Goal: Navigation & Orientation: Find specific page/section

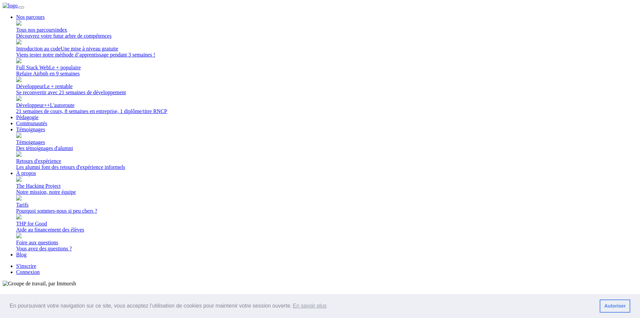
click at [40, 269] on link "Connexion" at bounding box center [28, 272] width 24 height 6
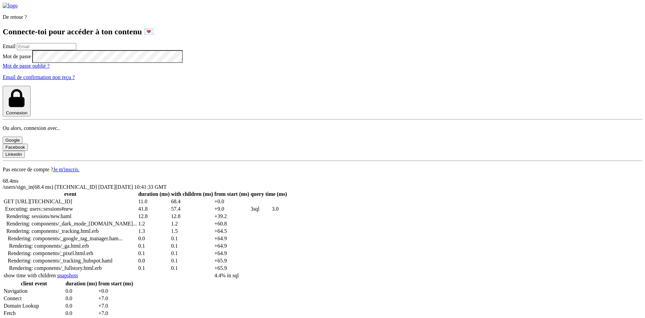
click at [76, 50] on input "email" at bounding box center [46, 46] width 59 height 7
type input "lilian.h.l.muller@gmail.com"
drag, startPoint x: 166, startPoint y: 194, endPoint x: 240, endPoint y: 163, distance: 80.2
click at [31, 116] on button "Connexion" at bounding box center [17, 101] width 28 height 31
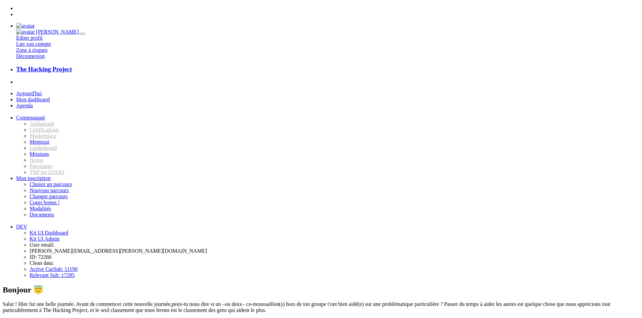
type input "cheyen"
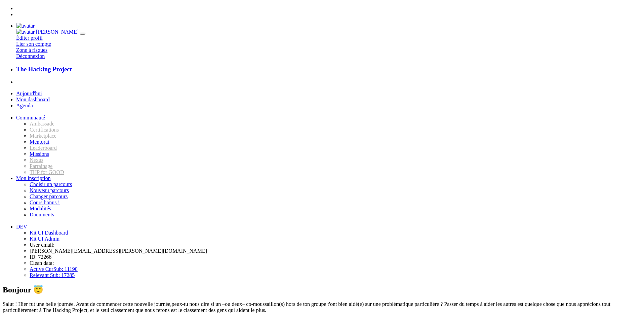
type textarea "Merci pour hier"
click at [35, 23] on link at bounding box center [25, 26] width 18 height 6
click at [83, 34] on icon "button" at bounding box center [83, 34] width 0 height 0
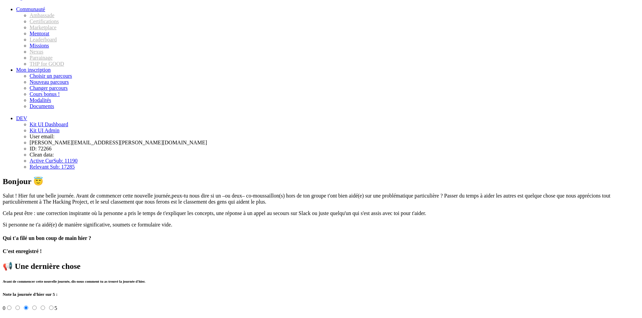
scroll to position [131, 0]
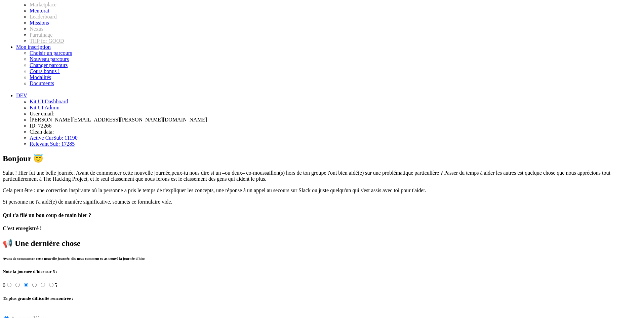
click at [53, 282] on input "radio" at bounding box center [51, 284] width 4 height 4
radio input "true"
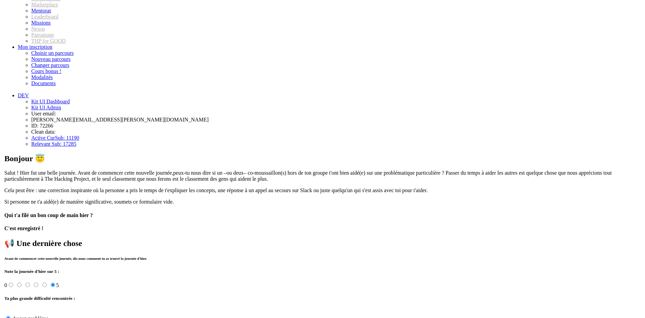
scroll to position [0, 0]
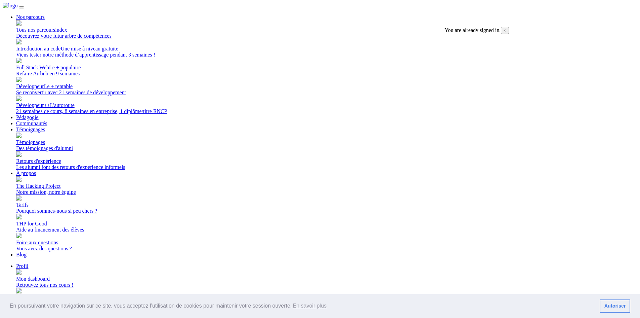
click at [28, 263] on link "Profil" at bounding box center [22, 266] width 12 height 6
click at [507, 288] on link "Se déconnecter À la prochaine" at bounding box center [327, 297] width 622 height 18
click at [40, 269] on link "Connexion" at bounding box center [28, 272] width 24 height 6
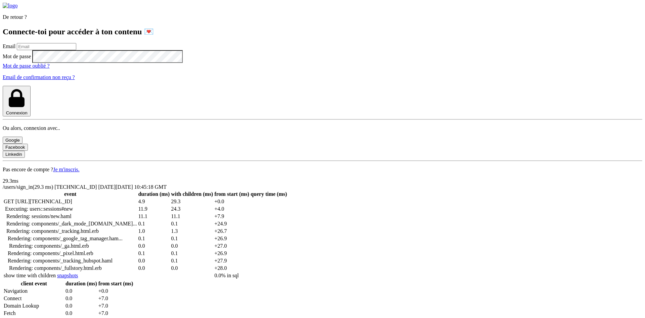
click at [15, 49] on label "Email" at bounding box center [9, 46] width 13 height 6
click at [76, 50] on input "email" at bounding box center [46, 46] width 59 height 7
type input "[PERSON_NAME][EMAIL_ADDRESS][PERSON_NAME][DOMAIN_NAME]"
click at [3, 86] on button "Connexion" at bounding box center [17, 101] width 28 height 31
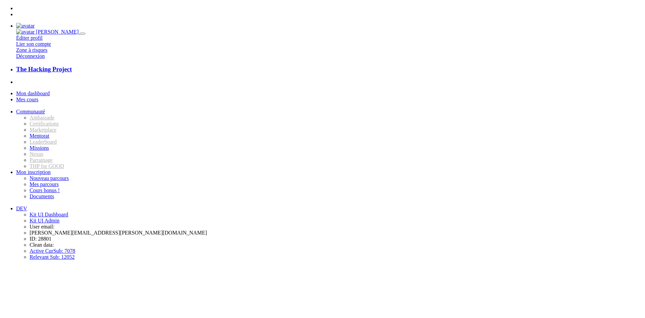
click at [16, 11] on icon at bounding box center [16, 14] width 0 height 6
click at [16, 12] on icon at bounding box center [16, 14] width 0 height 6
click at [53, 197] on div "Mon dashboard Mes cours Communauté [GEOGRAPHIC_DATA] Certifications Marketplace…" at bounding box center [323, 237] width 640 height 294
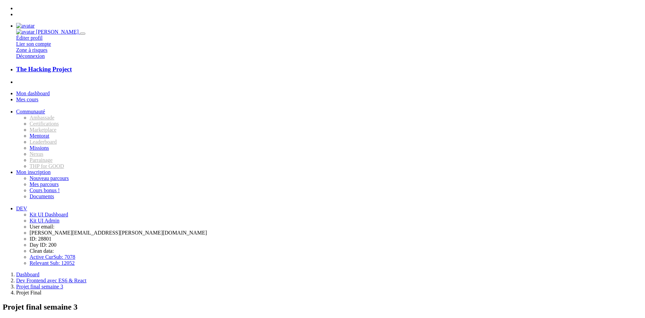
click at [43, 90] on span "Mon dashboard" at bounding box center [33, 93] width 34 height 6
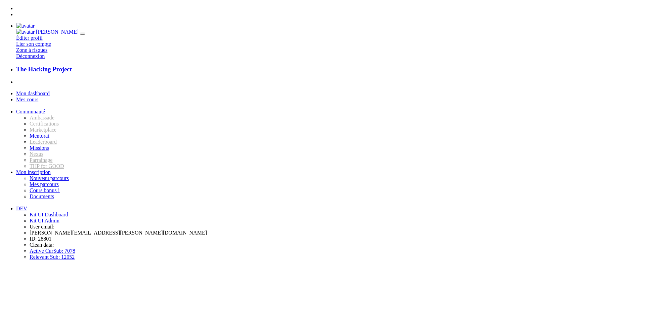
click at [35, 23] on img at bounding box center [25, 26] width 18 height 6
click at [83, 34] on icon "button" at bounding box center [83, 34] width 0 height 0
click at [35, 23] on img at bounding box center [25, 26] width 18 height 6
drag, startPoint x: 621, startPoint y: 39, endPoint x: 616, endPoint y: 42, distance: 6.2
click at [83, 34] on icon "button" at bounding box center [83, 34] width 0 height 0
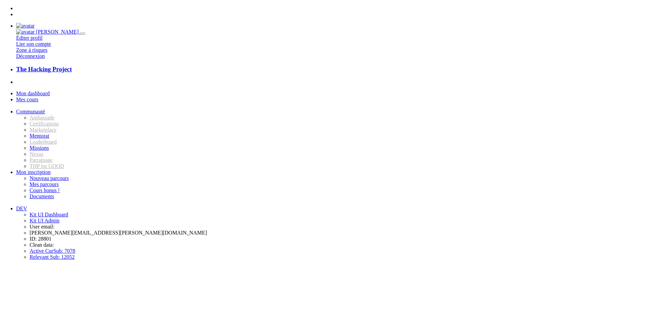
click at [47, 90] on span "Mon dashboard" at bounding box center [33, 93] width 34 height 6
click at [38, 96] on span "Mes cours" at bounding box center [27, 99] width 22 height 6
click at [36, 90] on link "Mon dashboard" at bounding box center [33, 93] width 34 height 6
click at [37, 66] on h3 "The Hacking Project" at bounding box center [329, 69] width 627 height 7
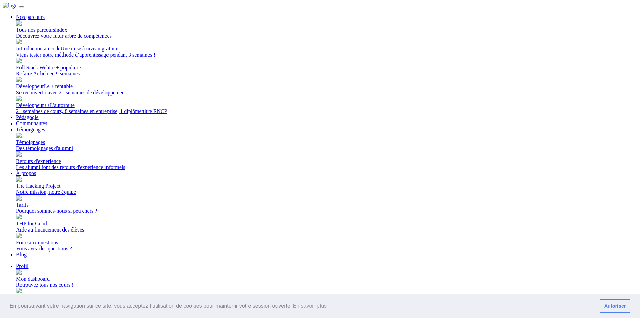
click at [524, 282] on div "Retrouvez tous nos cours !" at bounding box center [327, 285] width 622 height 6
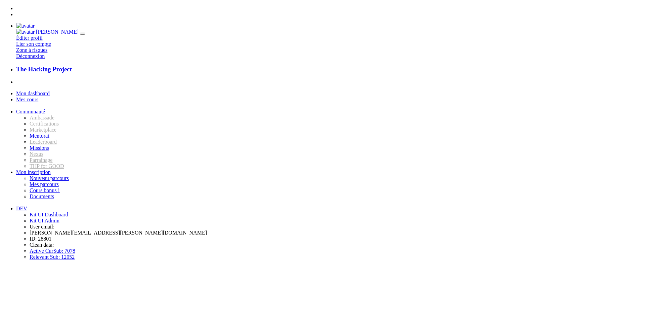
click at [35, 23] on img at bounding box center [25, 26] width 18 height 6
click at [83, 34] on icon "button" at bounding box center [83, 34] width 0 height 0
click at [35, 23] on img at bounding box center [25, 26] width 18 height 6
click at [83, 34] on icon "button" at bounding box center [83, 34] width 0 height 0
click at [48, 220] on div "Mon dashboard Mes cours Communauté Ambassade Certifications Marketplace Mentora…" at bounding box center [323, 174] width 640 height 169
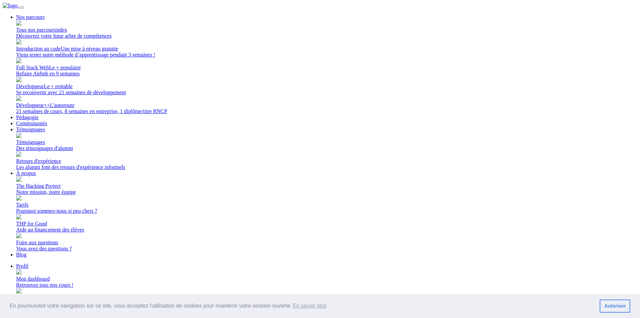
click at [510, 270] on link "Mon dashboard Retrouvez tous nos cours !" at bounding box center [327, 279] width 622 height 18
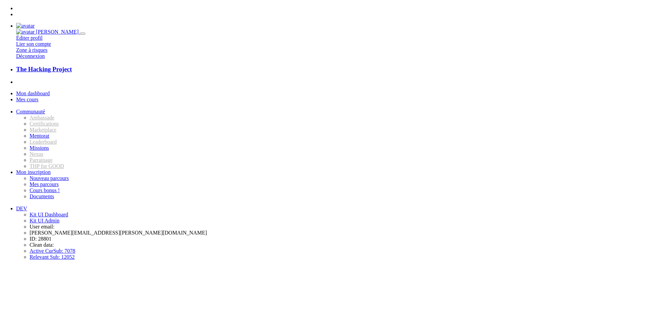
click at [16, 12] on icon at bounding box center [16, 14] width 0 height 6
click at [62, 66] on h3 "The Hacking Project" at bounding box center [329, 69] width 627 height 7
click at [27, 205] on link "DEV" at bounding box center [21, 208] width 11 height 6
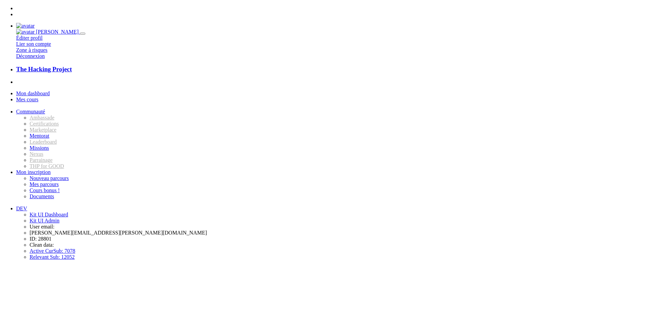
click at [51, 169] on span "Mon inscription" at bounding box center [33, 172] width 35 height 6
click at [45, 114] on span "Communauté" at bounding box center [30, 112] width 29 height 6
click at [38, 96] on span "Mes cours" at bounding box center [27, 99] width 22 height 6
click at [50, 90] on span "Mon dashboard" at bounding box center [33, 93] width 34 height 6
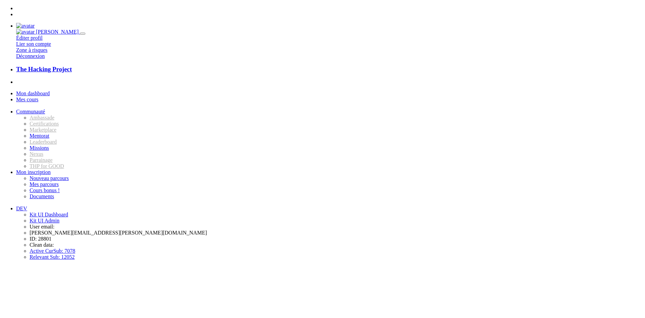
click at [38, 96] on span "Mes cours" at bounding box center [27, 99] width 22 height 6
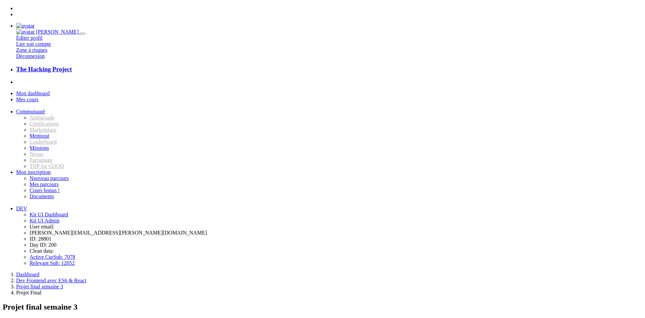
click at [50, 90] on span "Mon dashboard" at bounding box center [33, 93] width 34 height 6
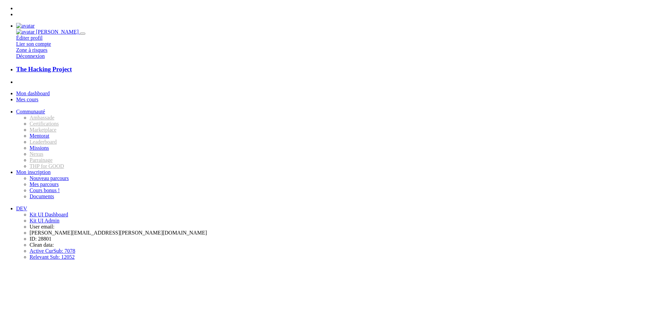
click at [38, 96] on span "Mes cours" at bounding box center [27, 99] width 22 height 6
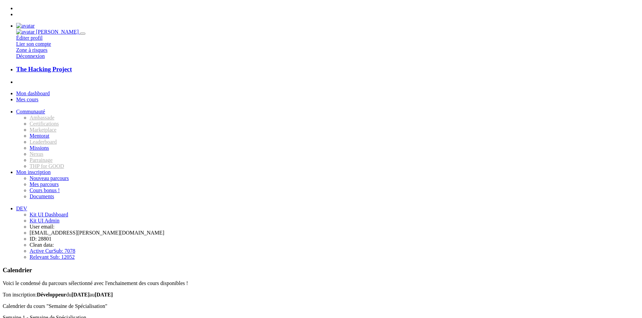
click at [50, 90] on span "Mon dashboard" at bounding box center [33, 93] width 34 height 6
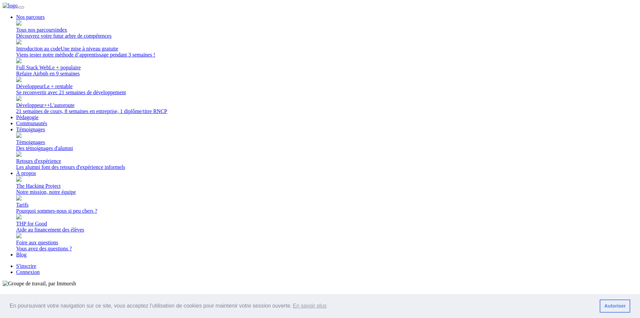
click at [40, 269] on link "Connexion" at bounding box center [28, 272] width 24 height 6
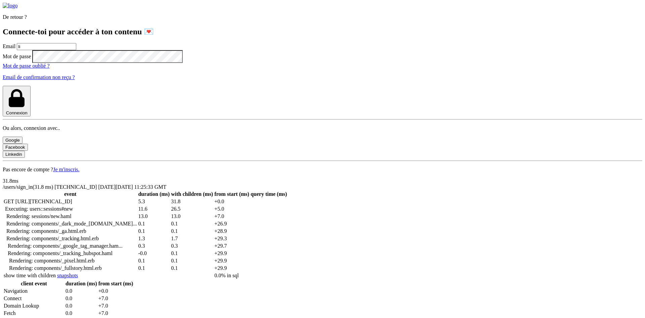
type input "l"
type input "[PERSON_NAME][EMAIL_ADDRESS][PERSON_NAME][DOMAIN_NAME]"
click at [3, 86] on button "Connexion" at bounding box center [17, 101] width 28 height 31
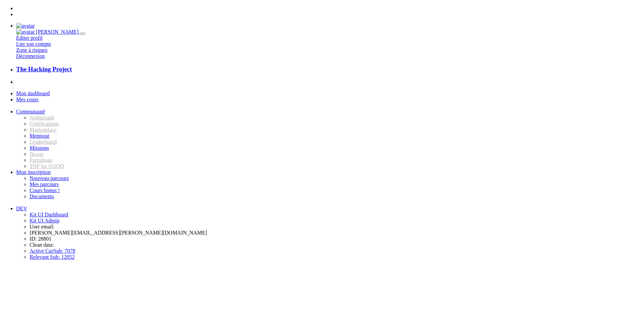
click at [16, 11] on link at bounding box center [16, 14] width 0 height 6
click at [16, 15] on icon at bounding box center [16, 14] width 0 height 6
click at [16, 11] on icon at bounding box center [16, 14] width 0 height 6
click at [38, 66] on h3 "The Hacking Project" at bounding box center [327, 69] width 623 height 7
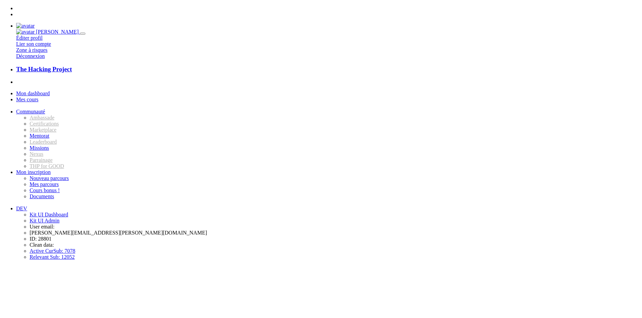
click at [35, 23] on link at bounding box center [25, 26] width 18 height 6
click at [83, 34] on icon "button" at bounding box center [83, 34] width 0 height 0
click at [35, 23] on img at bounding box center [25, 26] width 18 height 6
click at [65, 66] on h3 "The Hacking Project" at bounding box center [327, 69] width 623 height 7
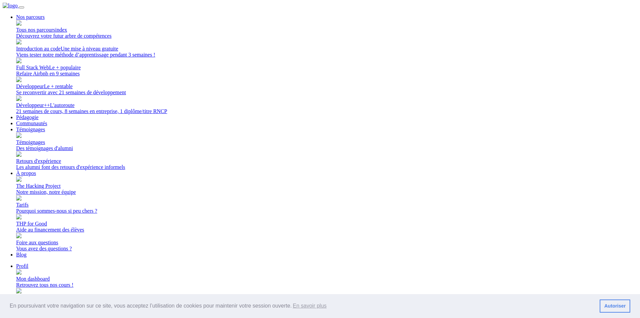
click at [50, 276] on span "Mon dashboard" at bounding box center [33, 279] width 34 height 6
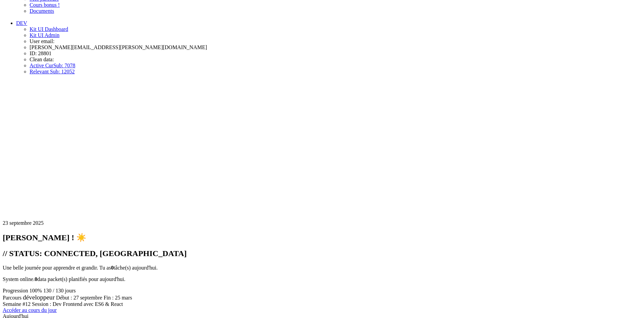
scroll to position [308, 0]
